Goal: Register for event/course

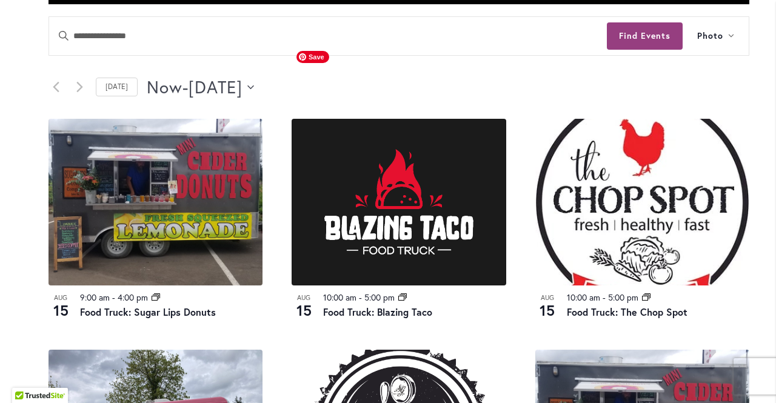
scroll to position [533, 0]
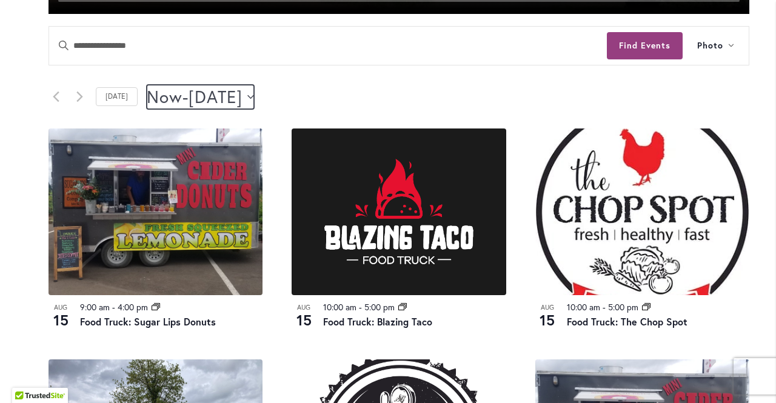
click at [206, 92] on span "August 16" at bounding box center [216, 97] width 54 height 24
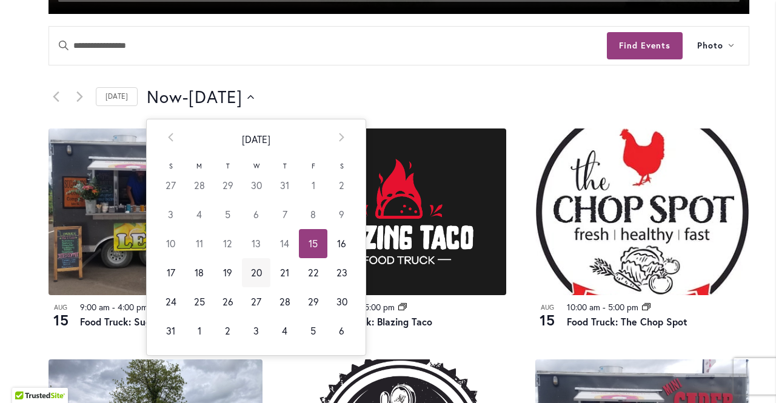
click at [260, 273] on td "20" at bounding box center [256, 272] width 29 height 29
type input "*********"
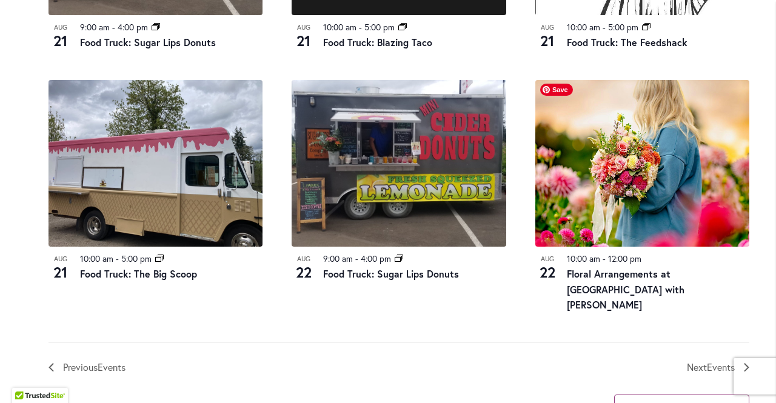
scroll to position [1200, 0]
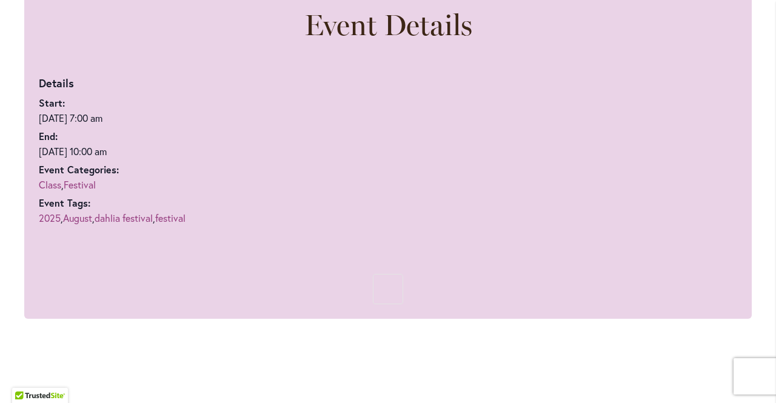
scroll to position [728, 0]
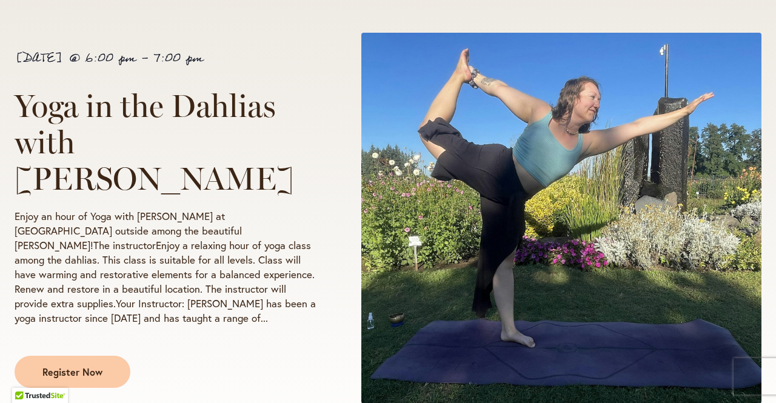
scroll to position [205, 0]
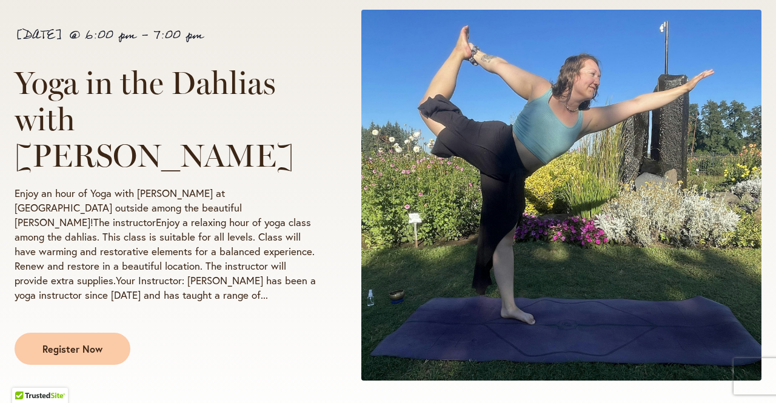
click at [245, 231] on p "Enjoy an hour of Yoga with [PERSON_NAME] at [GEOGRAPHIC_DATA] outside among the…" at bounding box center [166, 244] width 302 height 116
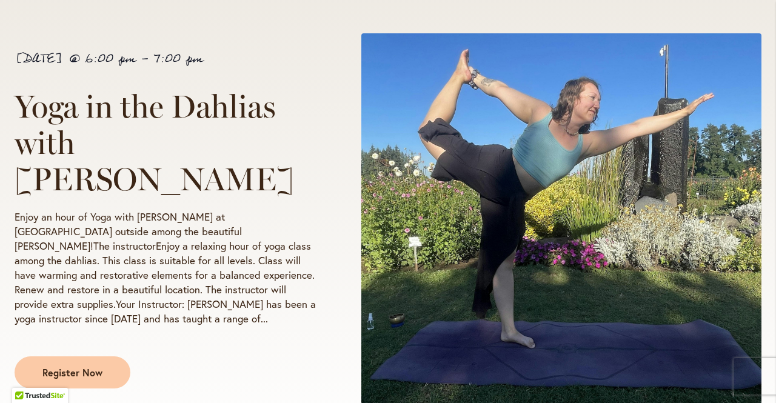
click at [202, 227] on p "Enjoy an hour of Yoga with [PERSON_NAME] at [GEOGRAPHIC_DATA] outside among the…" at bounding box center [166, 268] width 302 height 116
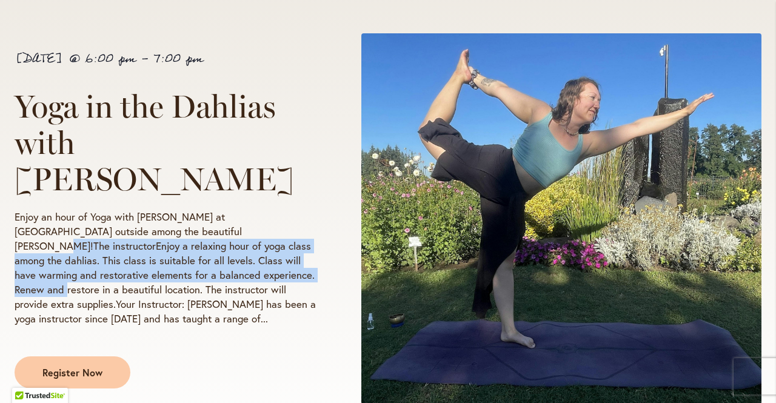
drag, startPoint x: 170, startPoint y: 220, endPoint x: 183, endPoint y: 261, distance: 43.4
click at [183, 261] on p "Enjoy an hour of Yoga with [PERSON_NAME] at [GEOGRAPHIC_DATA] outside among the…" at bounding box center [166, 268] width 302 height 116
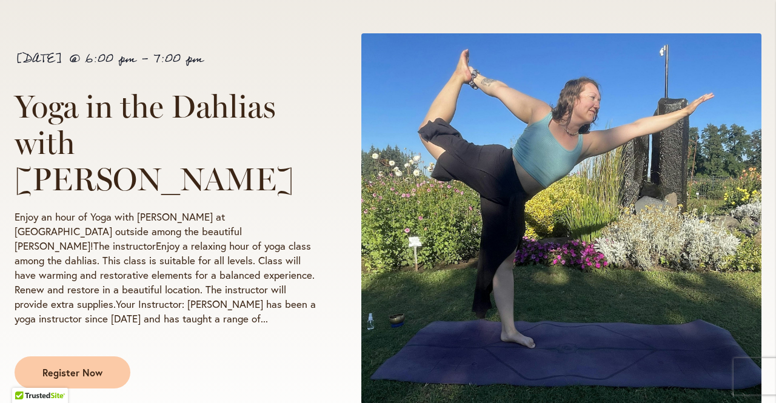
click at [192, 276] on p "Enjoy an hour of Yoga with [PERSON_NAME] at [GEOGRAPHIC_DATA] outside among the…" at bounding box center [166, 268] width 302 height 116
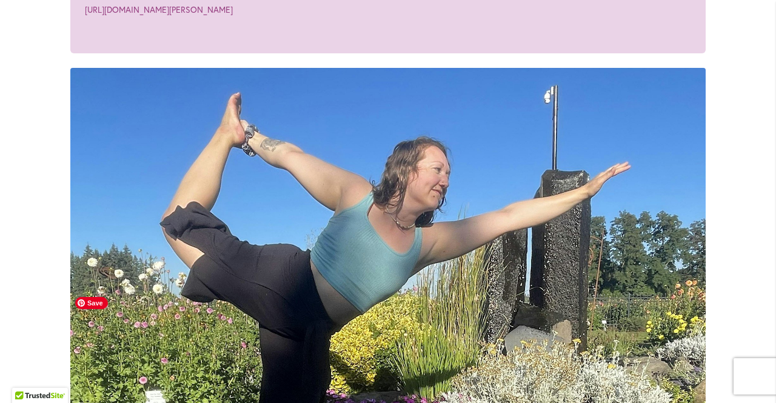
scroll to position [933, 0]
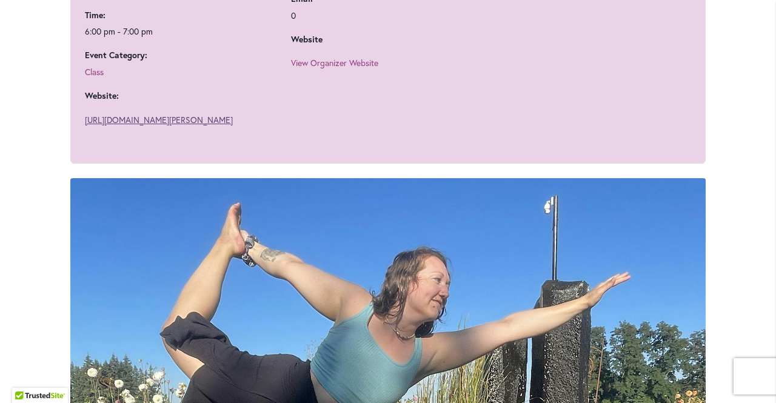
click at [178, 126] on link "https://www.eventbrite.com/e/yoga-in-the-dahlias-with-kendyl-tickets-1318050918…" at bounding box center [159, 120] width 148 height 12
